Goal: Information Seeking & Learning: Learn about a topic

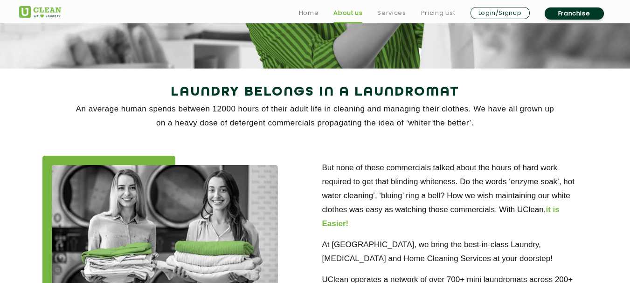
scroll to position [155, 0]
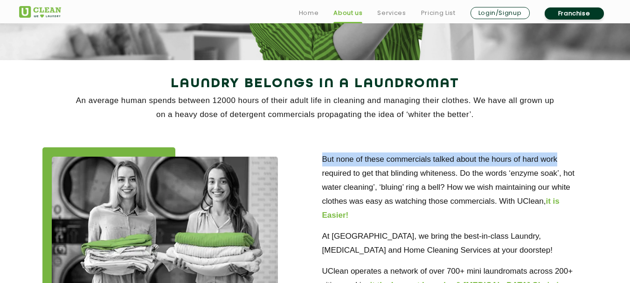
drag, startPoint x: 321, startPoint y: 151, endPoint x: 405, endPoint y: 207, distance: 101.3
click at [574, 156] on div "But none of these commercials talked about the hours of hard work required to g…" at bounding box center [455, 244] width 280 height 194
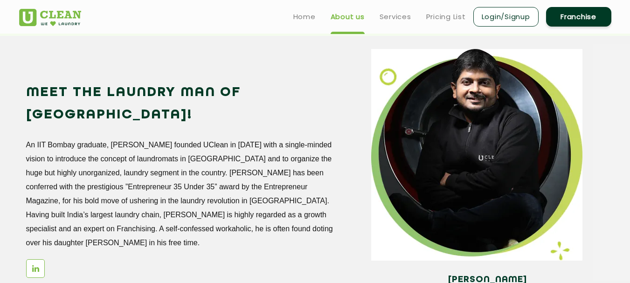
scroll to position [777, 0]
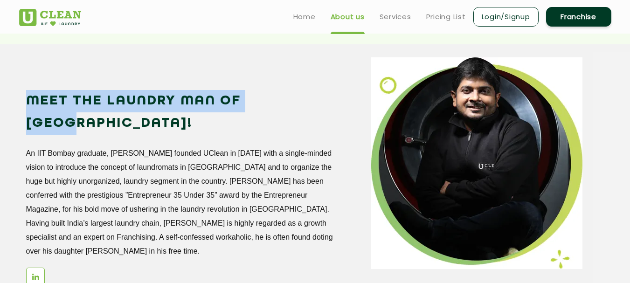
drag, startPoint x: 29, startPoint y: 97, endPoint x: 288, endPoint y: 105, distance: 259.4
click at [288, 105] on h2 "Meet the Laundry Man of [GEOGRAPHIC_DATA]!" at bounding box center [180, 112] width 308 height 45
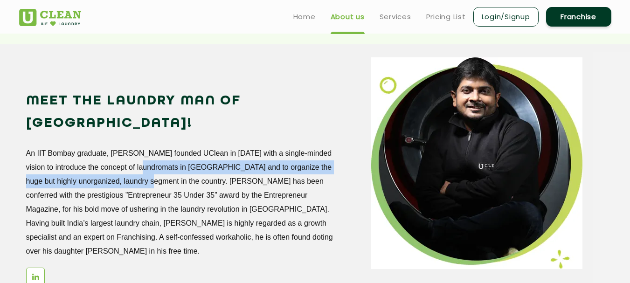
drag, startPoint x: 138, startPoint y: 152, endPoint x: 132, endPoint y: 149, distance: 7.1
click at [139, 152] on p "An IIT Bombay graduate, [PERSON_NAME] founded UClean in [DATE] with a single-mi…" at bounding box center [180, 202] width 308 height 112
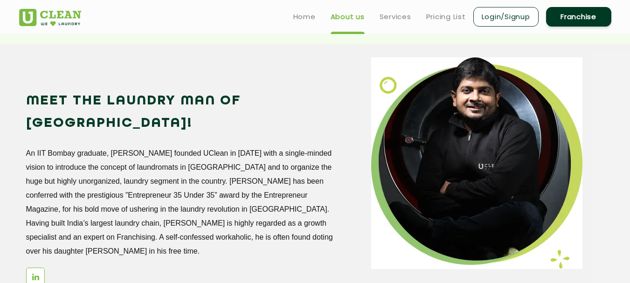
click at [43, 117] on div "Meet the Laundry Man of [GEOGRAPHIC_DATA]! An IIT Bombay graduate, [PERSON_NAME…" at bounding box center [192, 193] width 332 height 206
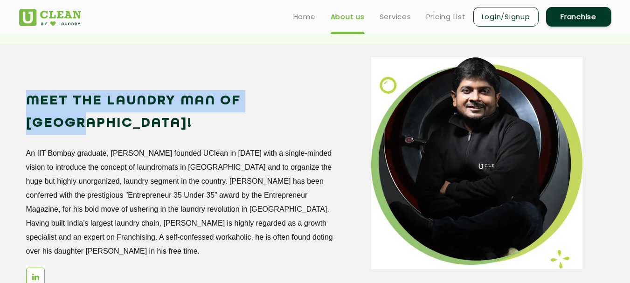
drag, startPoint x: 27, startPoint y: 103, endPoint x: 306, endPoint y: 95, distance: 279.4
click at [306, 95] on h2 "Meet the Laundry Man of [GEOGRAPHIC_DATA]!" at bounding box center [180, 112] width 308 height 45
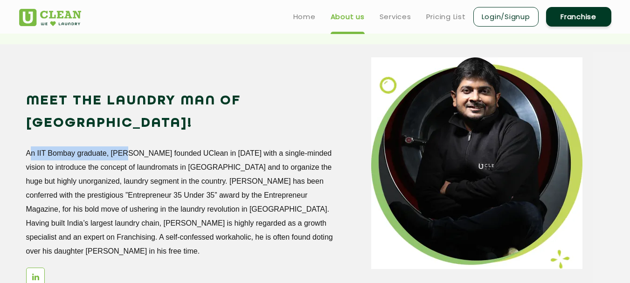
drag, startPoint x: 25, startPoint y: 126, endPoint x: 123, endPoint y: 138, distance: 99.1
click at [123, 138] on div "Meet the Laundry Man of [GEOGRAPHIC_DATA]! An IIT Bombay graduate, [PERSON_NAME…" at bounding box center [191, 176] width 345 height 238
click at [105, 187] on p "An IIT Bombay graduate, [PERSON_NAME] founded UClean in [DATE] with a single-mi…" at bounding box center [180, 202] width 308 height 112
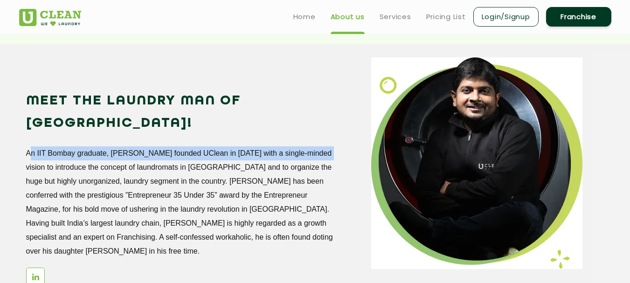
drag, startPoint x: 23, startPoint y: 130, endPoint x: 321, endPoint y: 132, distance: 297.9
click at [321, 132] on div "Meet the Laundry Man of [GEOGRAPHIC_DATA]! An IIT Bombay graduate, [PERSON_NAME…" at bounding box center [191, 176] width 345 height 238
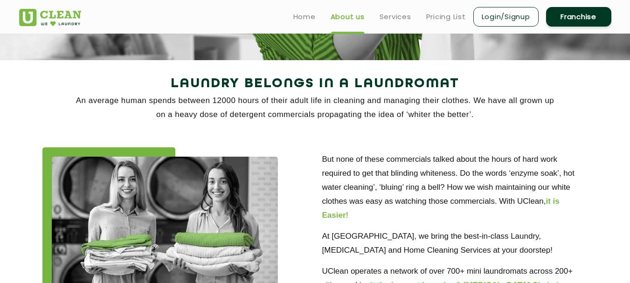
scroll to position [0, 0]
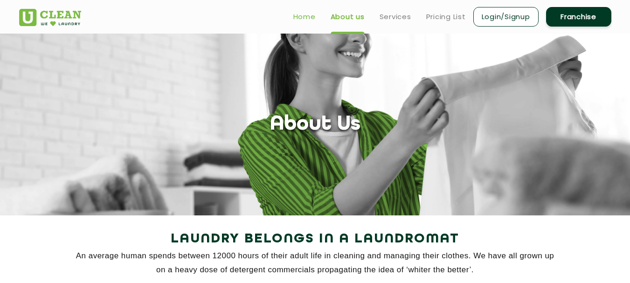
click at [304, 21] on link "Home" at bounding box center [304, 16] width 22 height 11
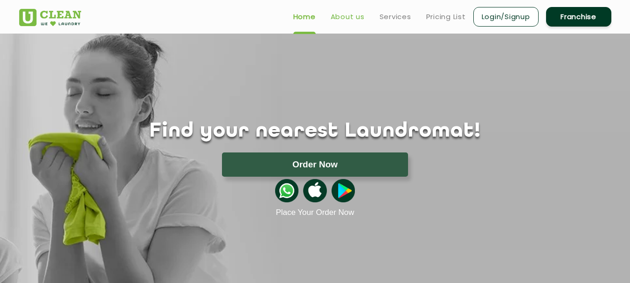
click at [344, 17] on link "About us" at bounding box center [348, 16] width 34 height 11
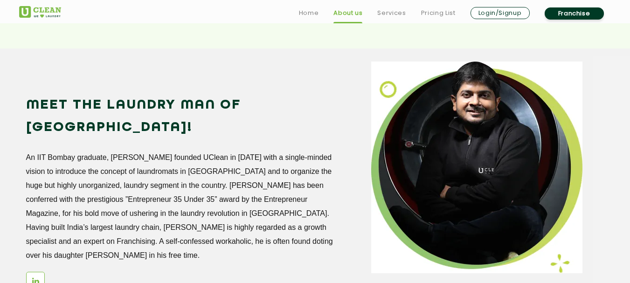
scroll to position [777, 0]
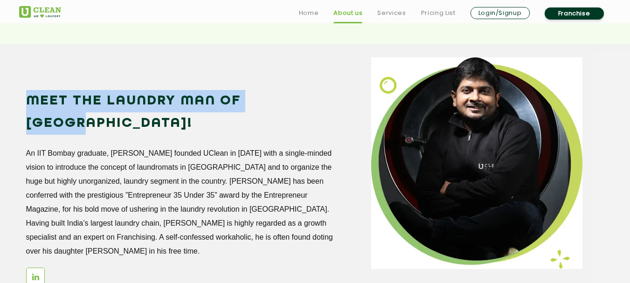
drag, startPoint x: 26, startPoint y: 100, endPoint x: 296, endPoint y: 105, distance: 270.0
click at [296, 105] on h2 "Meet the Laundry Man of [GEOGRAPHIC_DATA]!" at bounding box center [180, 112] width 308 height 45
copy h2 "Meet the Laundry Man of [GEOGRAPHIC_DATA]!"
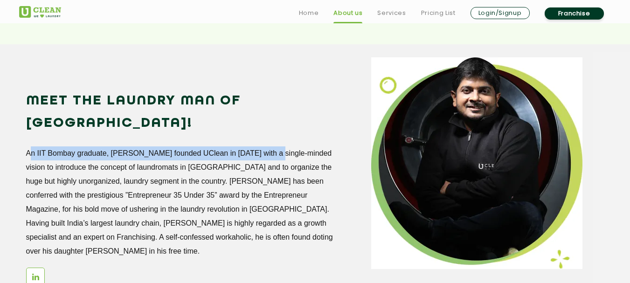
drag, startPoint x: 31, startPoint y: 131, endPoint x: 269, endPoint y: 129, distance: 238.7
click at [269, 129] on div "Meet the Laundry Man of [GEOGRAPHIC_DATA]! An IIT Bombay graduate, [PERSON_NAME…" at bounding box center [191, 176] width 345 height 238
click at [154, 146] on p "An IIT Bombay graduate, [PERSON_NAME] founded UClean in [DATE] with a single-mi…" at bounding box center [180, 202] width 308 height 112
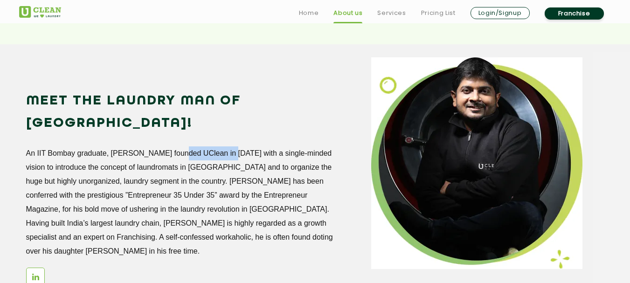
drag, startPoint x: 174, startPoint y: 130, endPoint x: 224, endPoint y: 132, distance: 50.4
click at [224, 146] on p "An IIT Bombay graduate, [PERSON_NAME] founded UClean in [DATE] with a single-mi…" at bounding box center [180, 202] width 308 height 112
click at [110, 146] on p "An IIT Bombay graduate, [PERSON_NAME] founded UClean in [DATE] with a single-mi…" at bounding box center [180, 202] width 308 height 112
drag, startPoint x: 111, startPoint y: 131, endPoint x: 249, endPoint y: 130, distance: 138.5
click at [249, 146] on p "An IIT Bombay graduate, [PERSON_NAME] founded UClean in [DATE] with a single-mi…" at bounding box center [180, 202] width 308 height 112
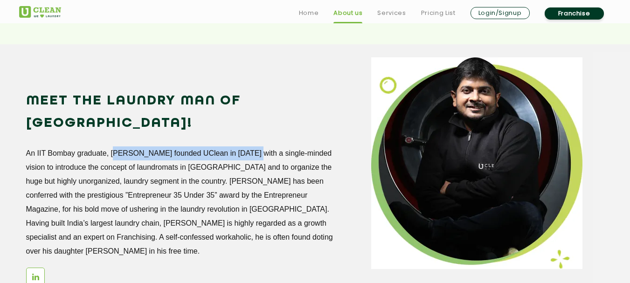
copy p "[PERSON_NAME] founded UClean in [DATE]"
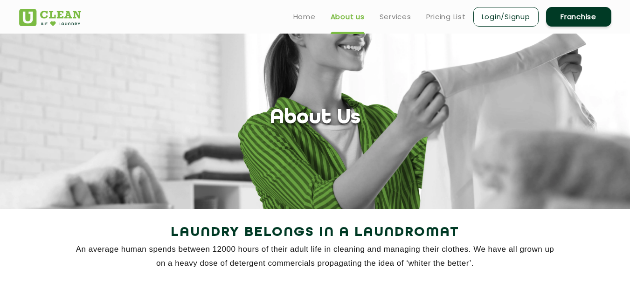
scroll to position [0, 0]
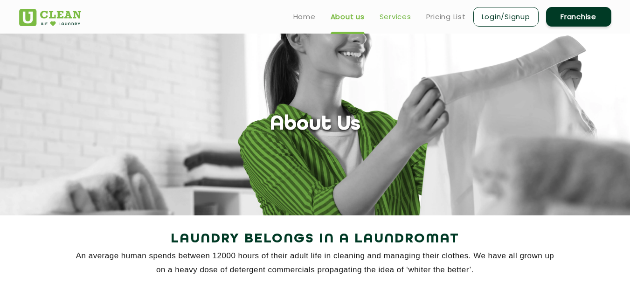
click at [407, 15] on link "Services" at bounding box center [396, 16] width 32 height 11
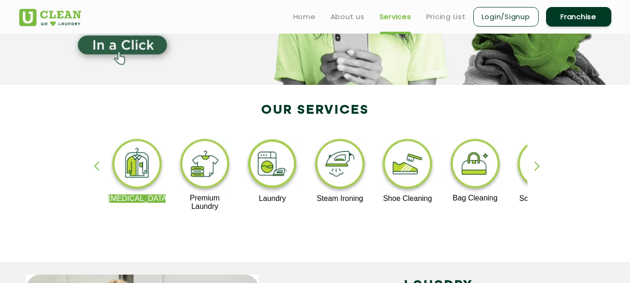
scroll to position [155, 0]
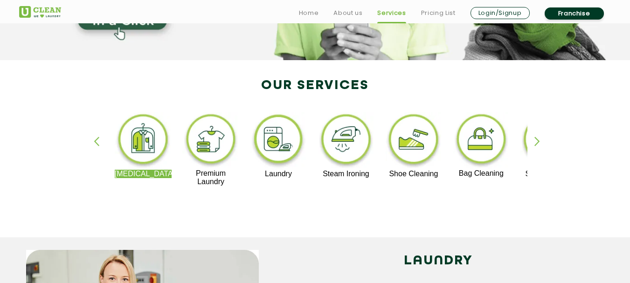
drag, startPoint x: 185, startPoint y: 173, endPoint x: 215, endPoint y: 192, distance: 35.6
click at [214, 186] on div "[MEDICAL_DATA] Premium Laundry Laundry Steam Ironing Shoe Cleaning Bag Cleaning…" at bounding box center [315, 153] width 424 height 83
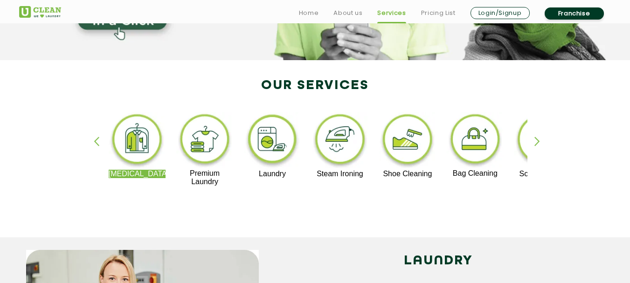
click at [110, 173] on p "[MEDICAL_DATA]" at bounding box center [137, 174] width 57 height 8
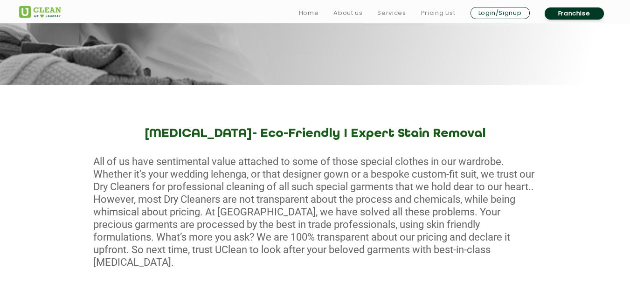
scroll to position [311, 0]
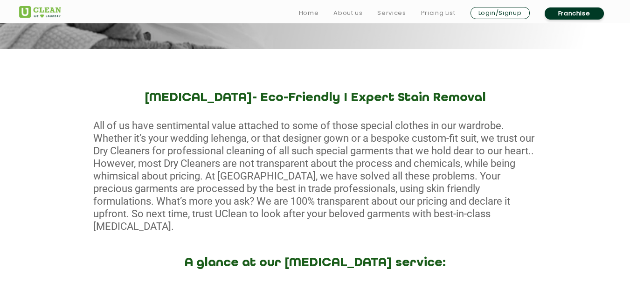
click at [264, 120] on div "All of us have sentimental value attached to some of those special clothes in o…" at bounding box center [315, 175] width 630 height 113
click at [267, 109] on div "[MEDICAL_DATA]- Eco-Friendly I Expert Stain Removal All of us have sentimental …" at bounding box center [315, 248] width 630 height 314
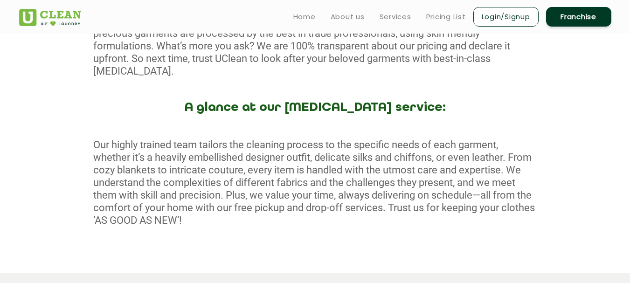
scroll to position [0, 0]
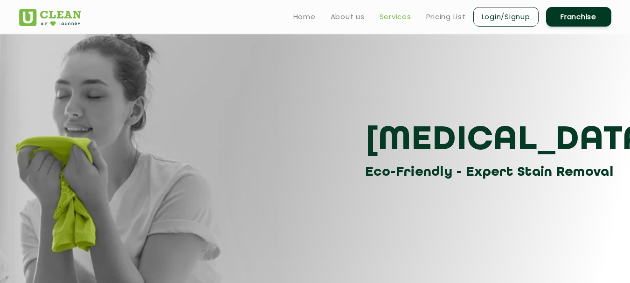
click at [396, 21] on link "Services" at bounding box center [396, 16] width 32 height 11
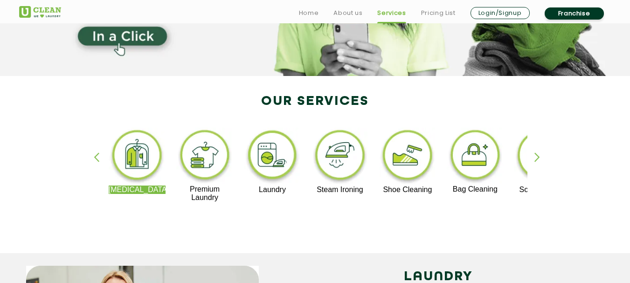
scroll to position [155, 0]
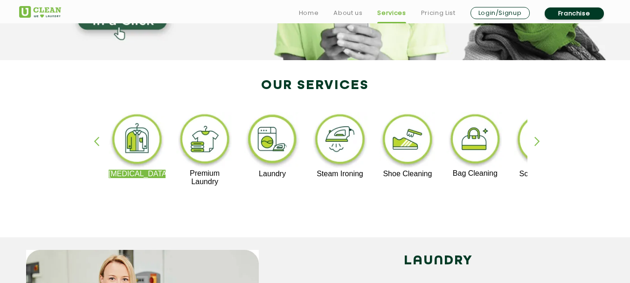
click at [167, 206] on div "[MEDICAL_DATA] Premium Laundry Laundry Steam Ironing Shoe Cleaning Bag Cleaning…" at bounding box center [315, 153] width 606 height 168
drag, startPoint x: 223, startPoint y: 182, endPoint x: 192, endPoint y: 174, distance: 32.7
click at [192, 174] on p "Premium Laundry" at bounding box center [204, 177] width 57 height 17
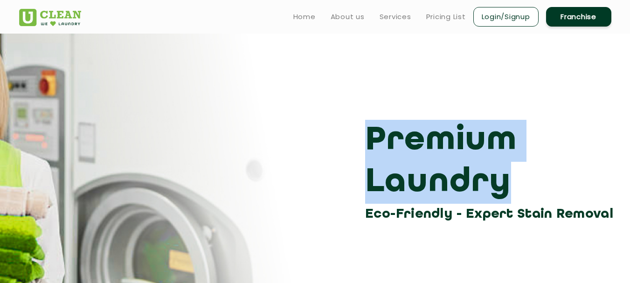
drag, startPoint x: 372, startPoint y: 144, endPoint x: 485, endPoint y: 181, distance: 119.4
click at [485, 181] on h3 "Premium Laundry" at bounding box center [491, 162] width 253 height 84
copy h3 "Premium Laundry"
